Goal: Information Seeking & Learning: Find specific fact

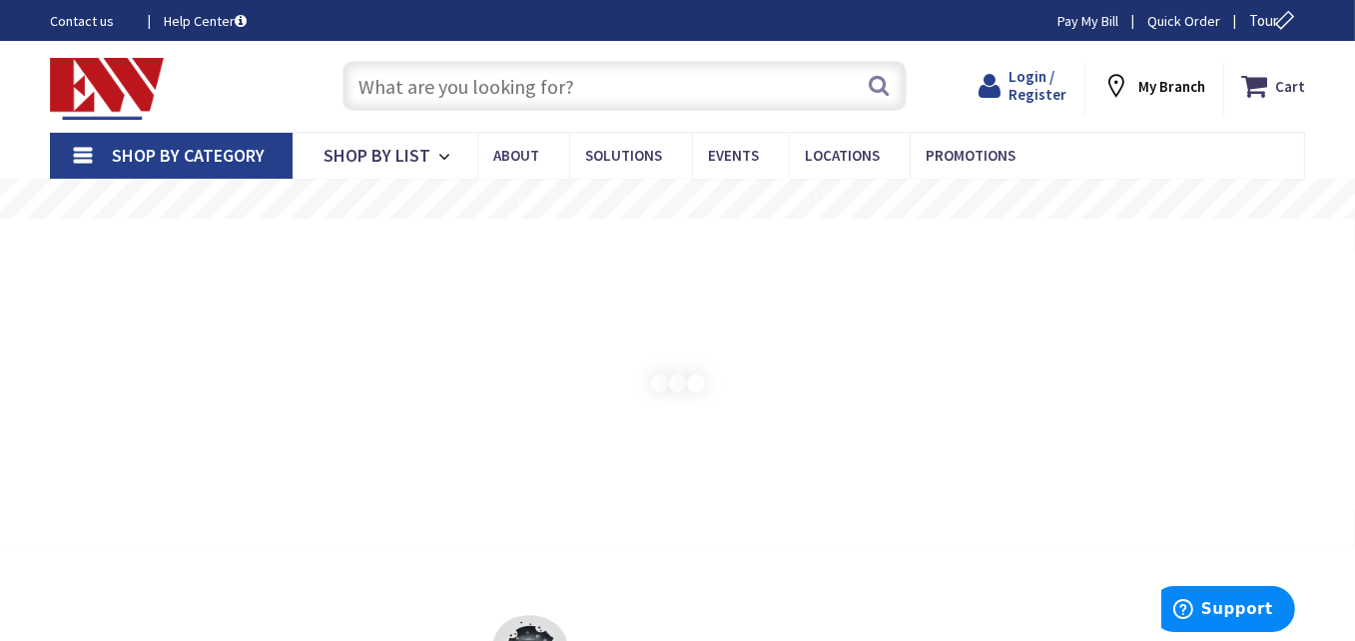
type input "[GEOGRAPHIC_DATA], [GEOGRAPHIC_DATA]"
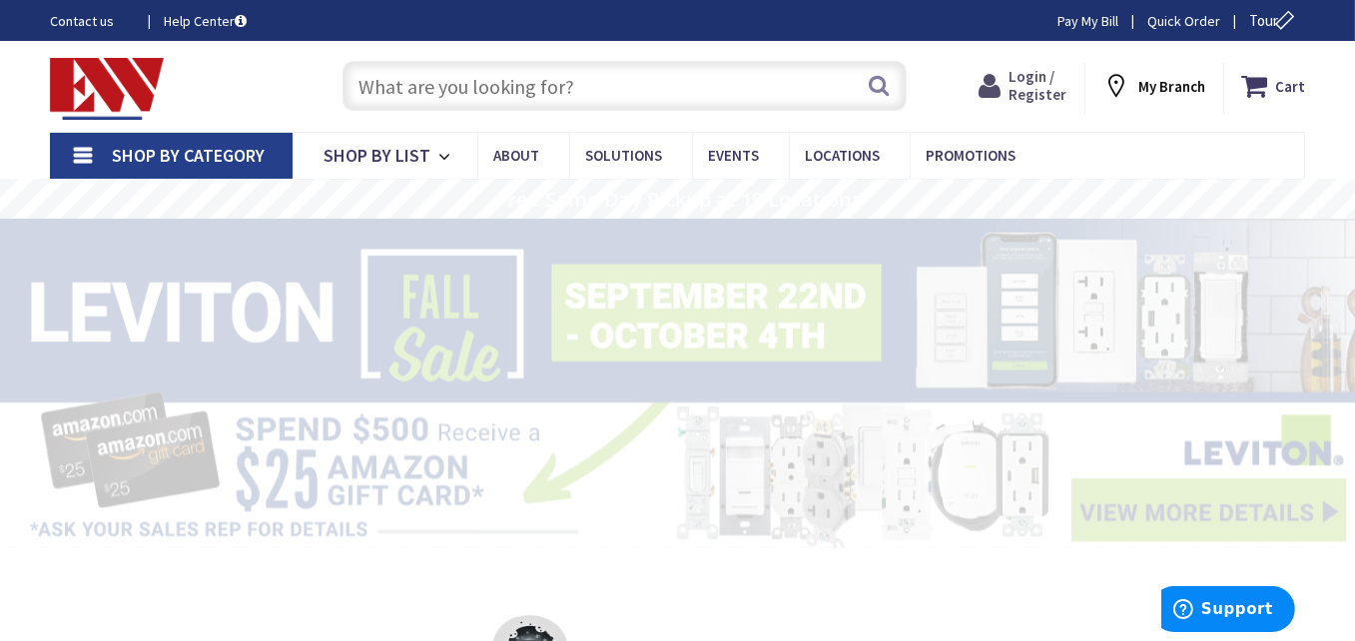
click at [1030, 90] on span "Login / Register" at bounding box center [1037, 85] width 58 height 37
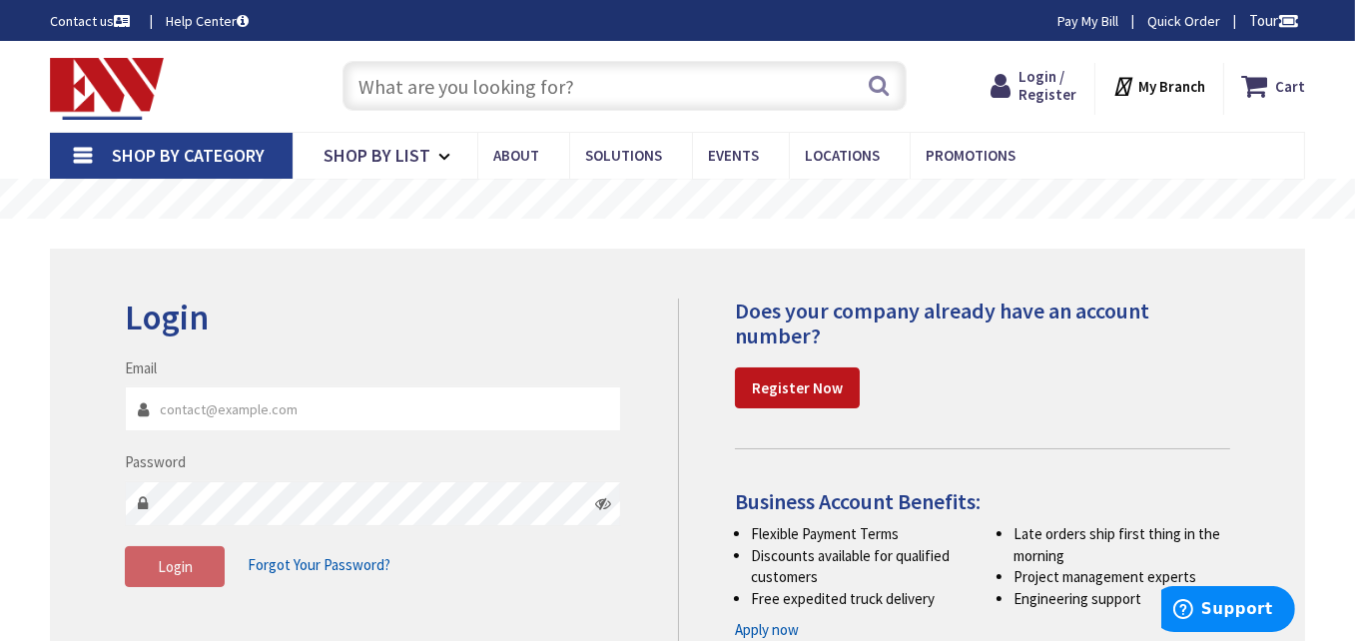
type input "[EMAIL_ADDRESS][DOMAIN_NAME]"
click at [596, 86] on input "text" at bounding box center [624, 86] width 564 height 50
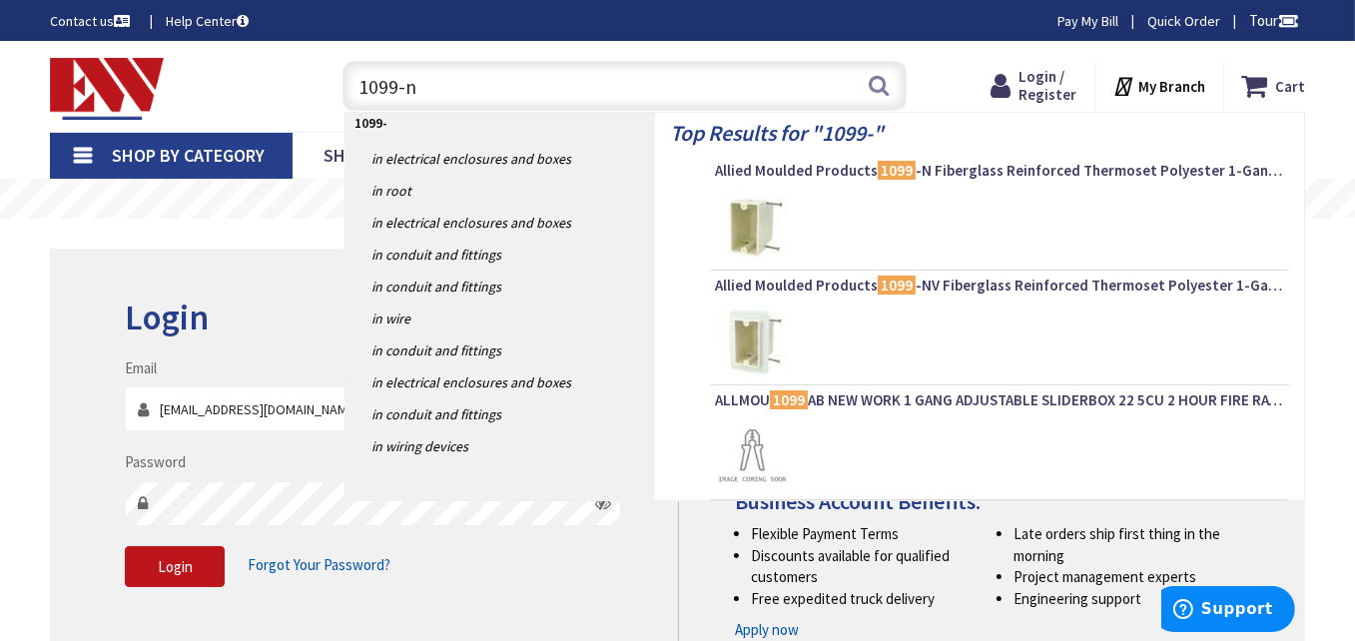
type input "1099-nv"
